Goal: Navigation & Orientation: Go to known website

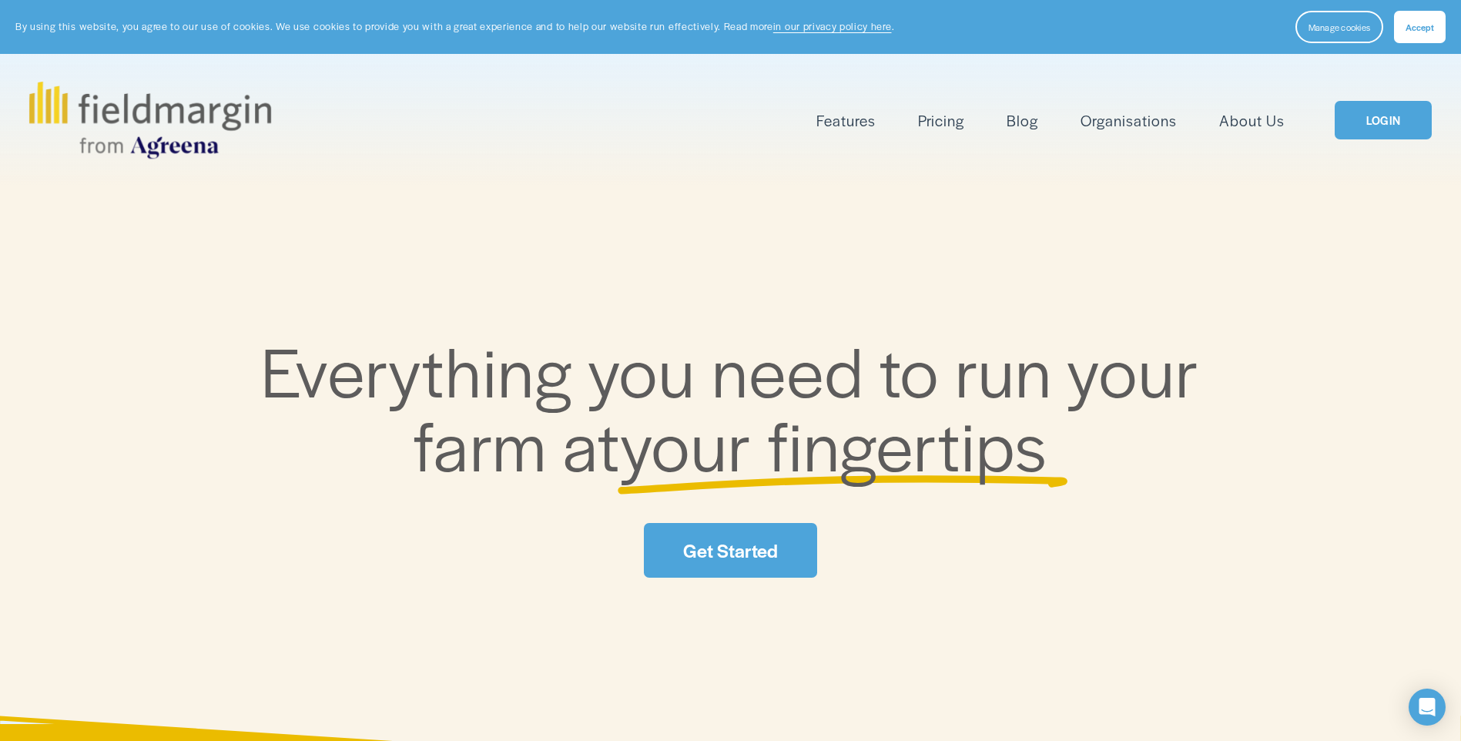
click at [1387, 129] on link "LOGIN" at bounding box center [1382, 120] width 97 height 39
click at [1385, 119] on link "LOGIN" at bounding box center [1382, 120] width 97 height 39
click at [1395, 126] on link "LOGIN" at bounding box center [1382, 120] width 97 height 39
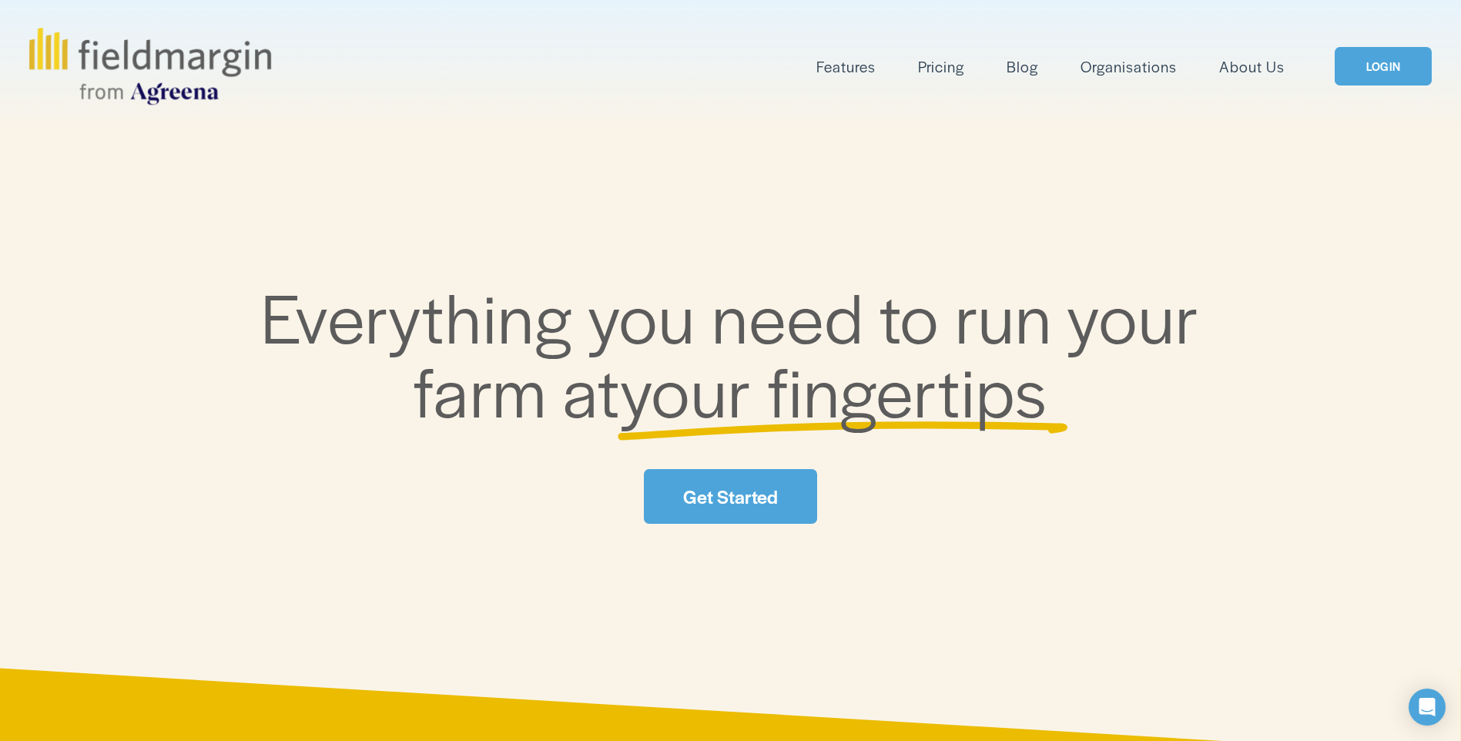
click at [768, 507] on link "Get Started" at bounding box center [730, 496] width 172 height 55
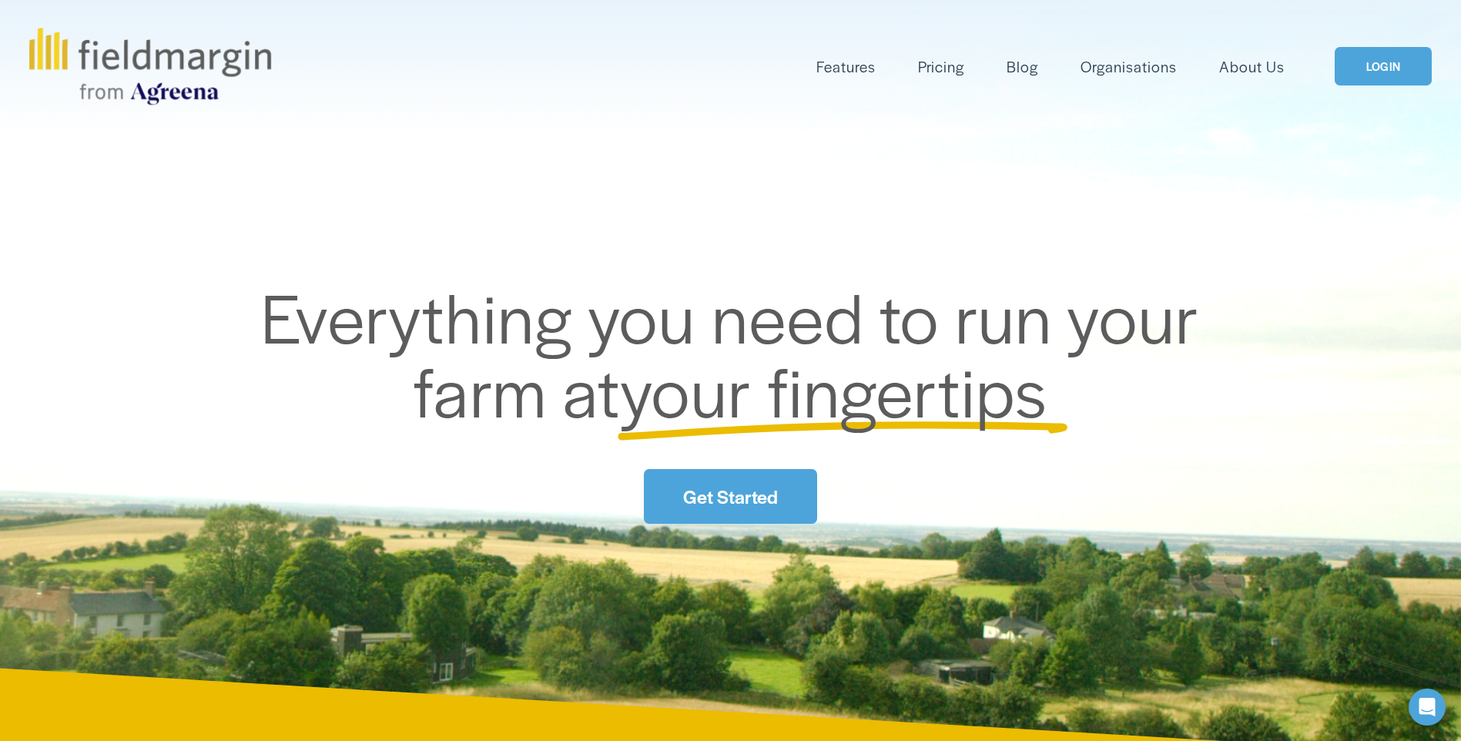
click at [658, 490] on link "Get Started" at bounding box center [730, 496] width 172 height 55
click at [1375, 82] on link "LOGIN" at bounding box center [1382, 66] width 97 height 39
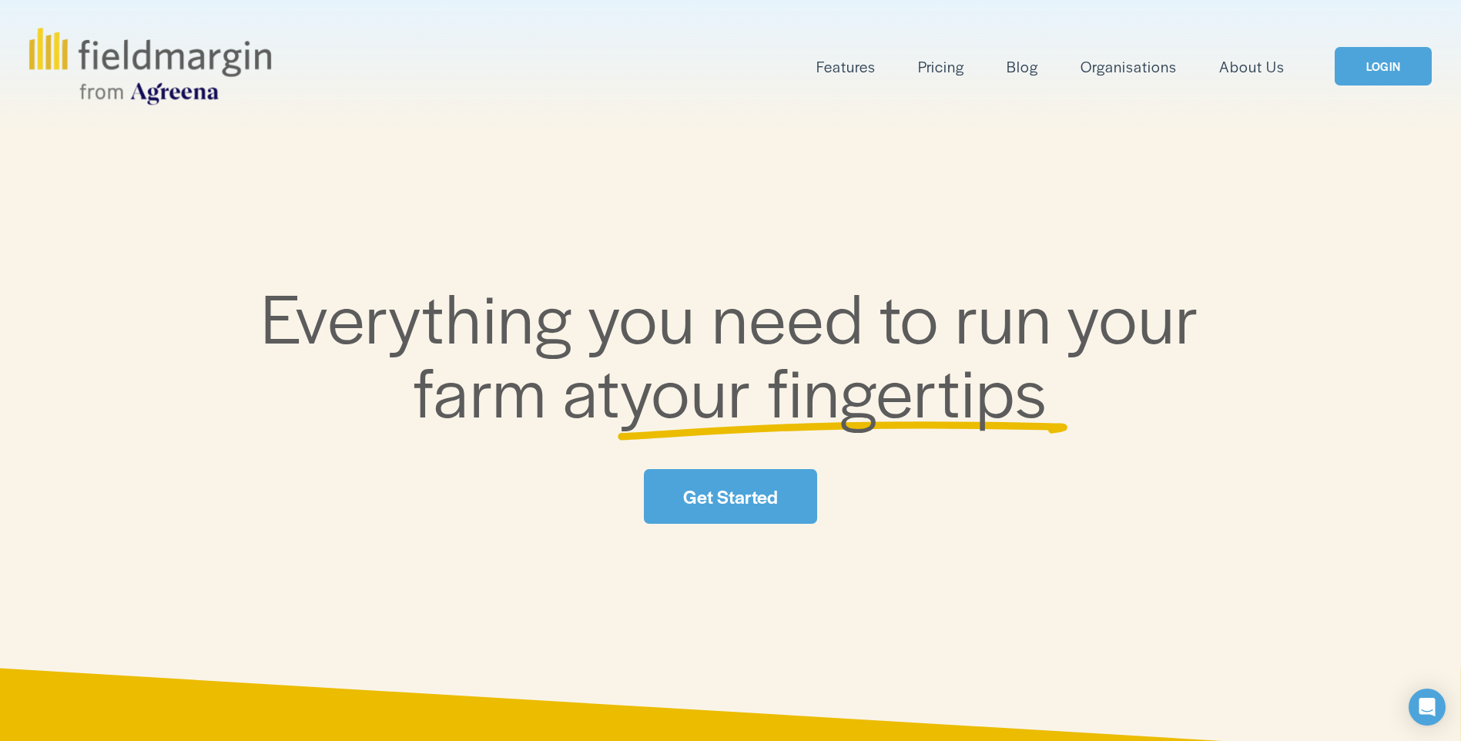
click at [1347, 81] on link "LOGIN" at bounding box center [1382, 66] width 97 height 39
